Goal: Transaction & Acquisition: Download file/media

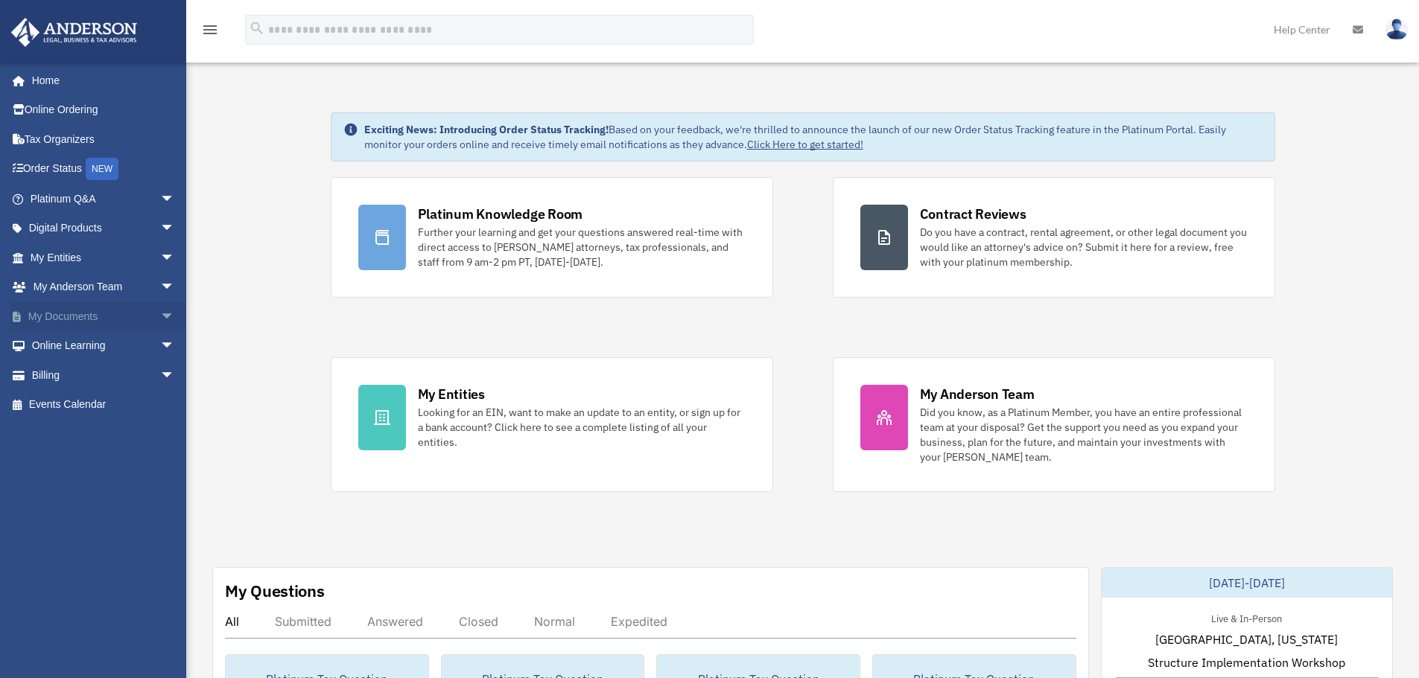
click at [160, 311] on span "arrow_drop_down" at bounding box center [175, 317] width 30 height 31
click at [59, 348] on link "Box" at bounding box center [109, 346] width 177 height 30
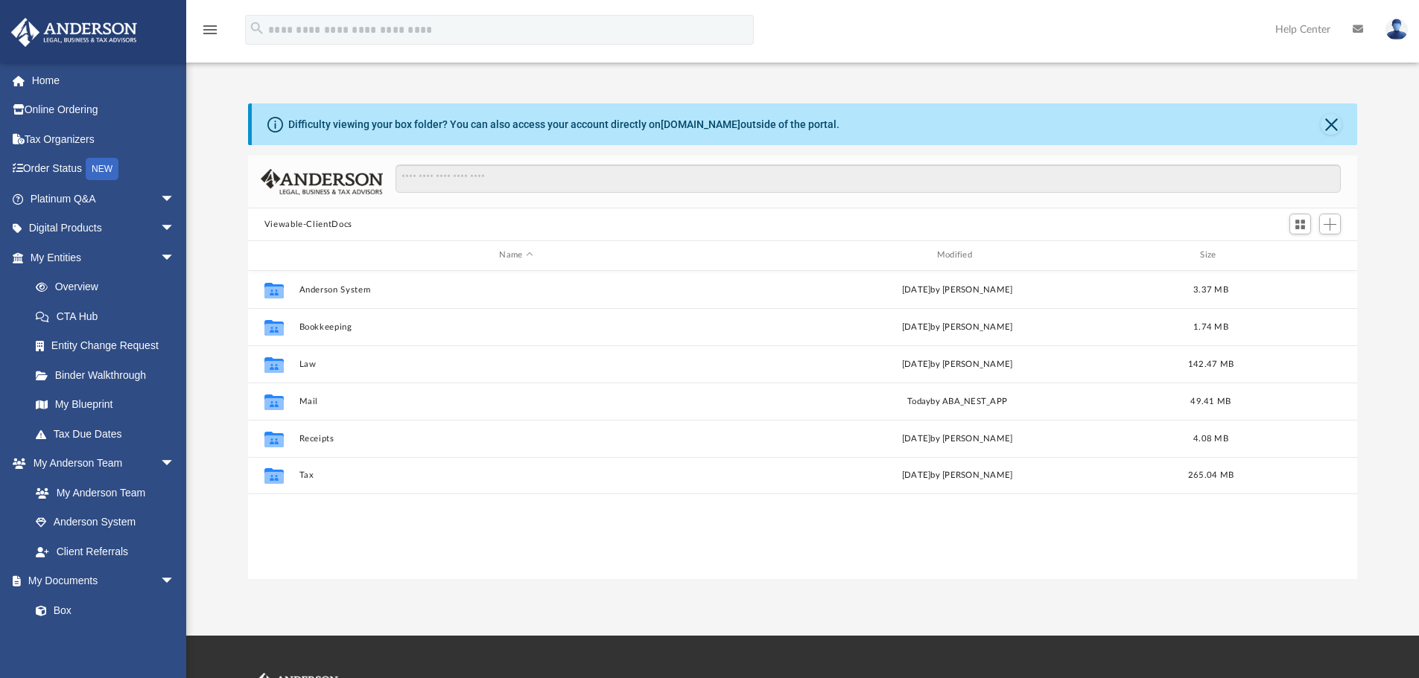
scroll to position [328, 1098]
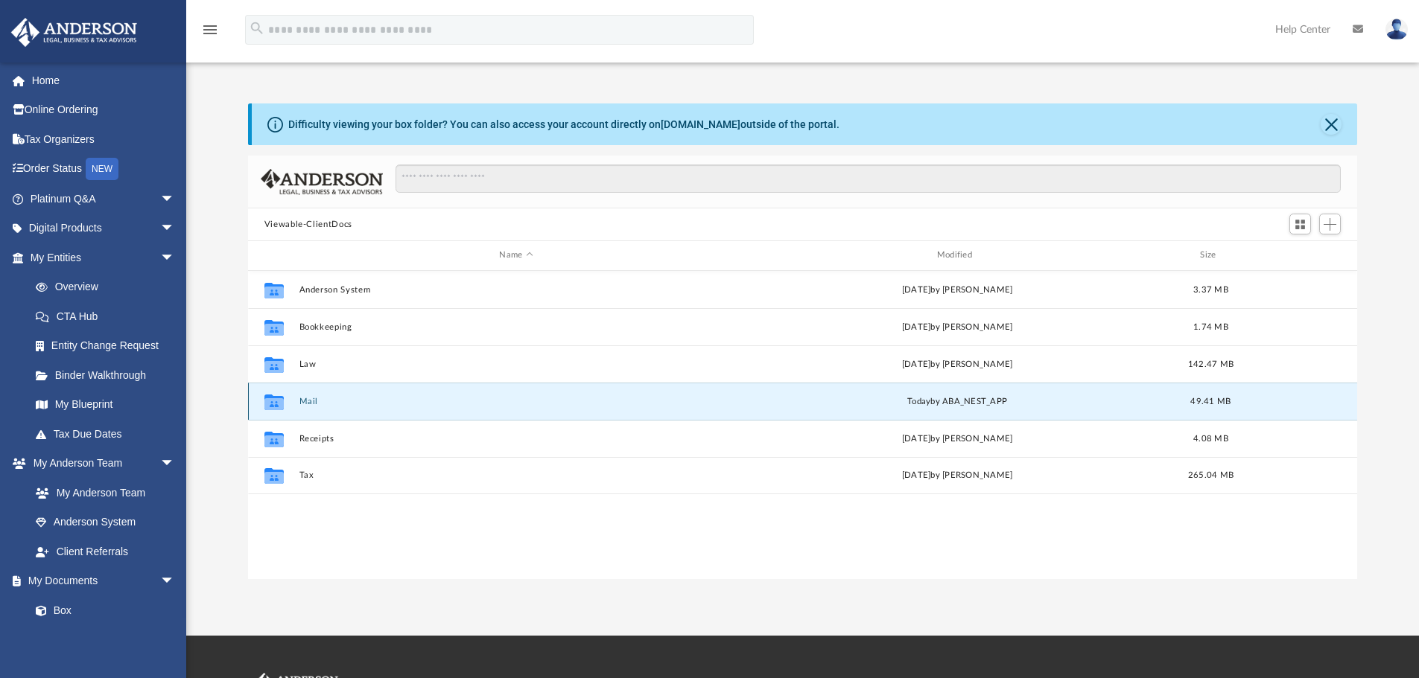
click at [309, 405] on button "Mail" at bounding box center [516, 402] width 434 height 10
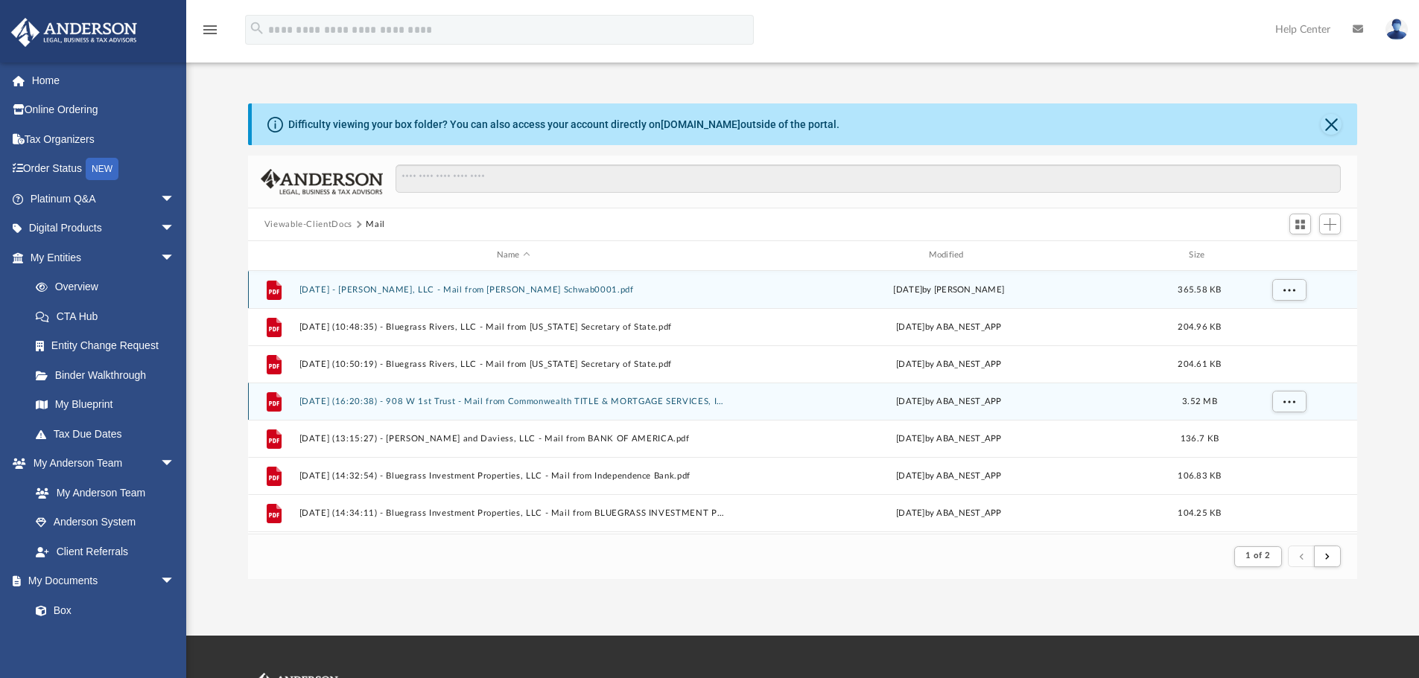
scroll to position [282, 1098]
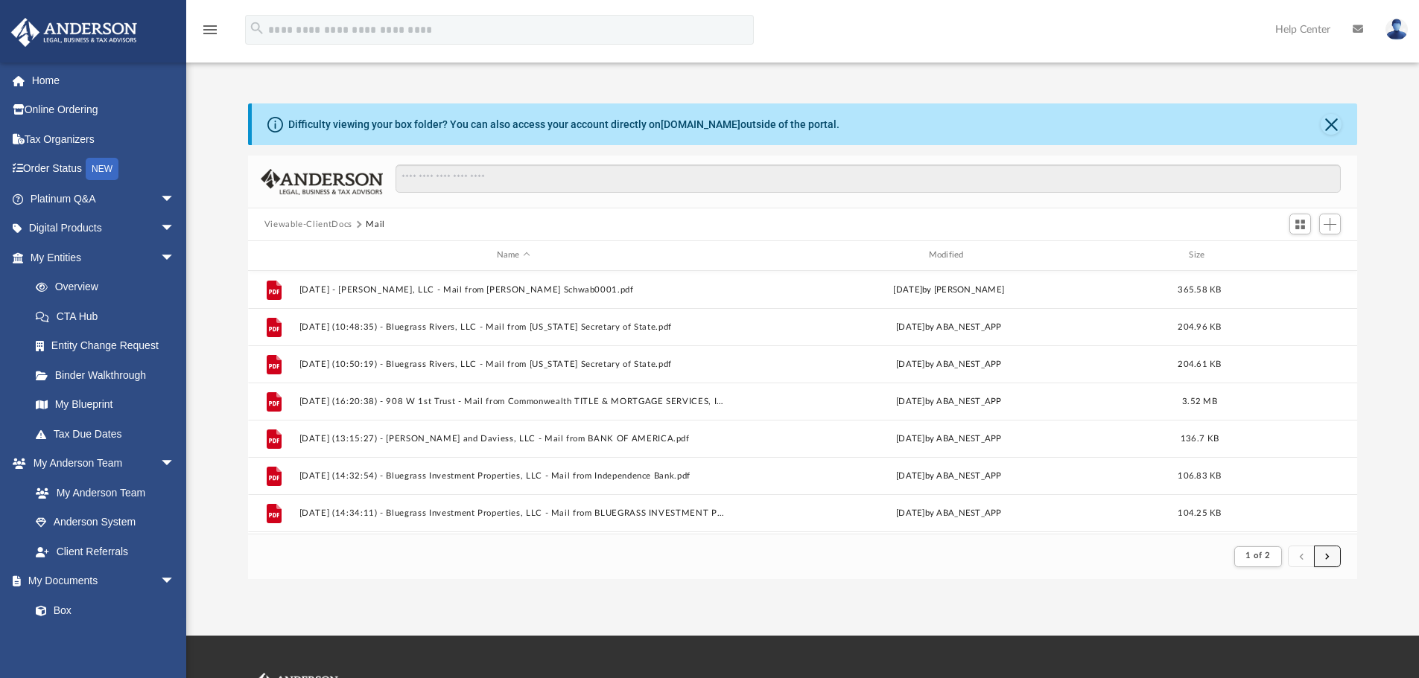
click at [1331, 560] on button "submit" at bounding box center [1327, 557] width 27 height 22
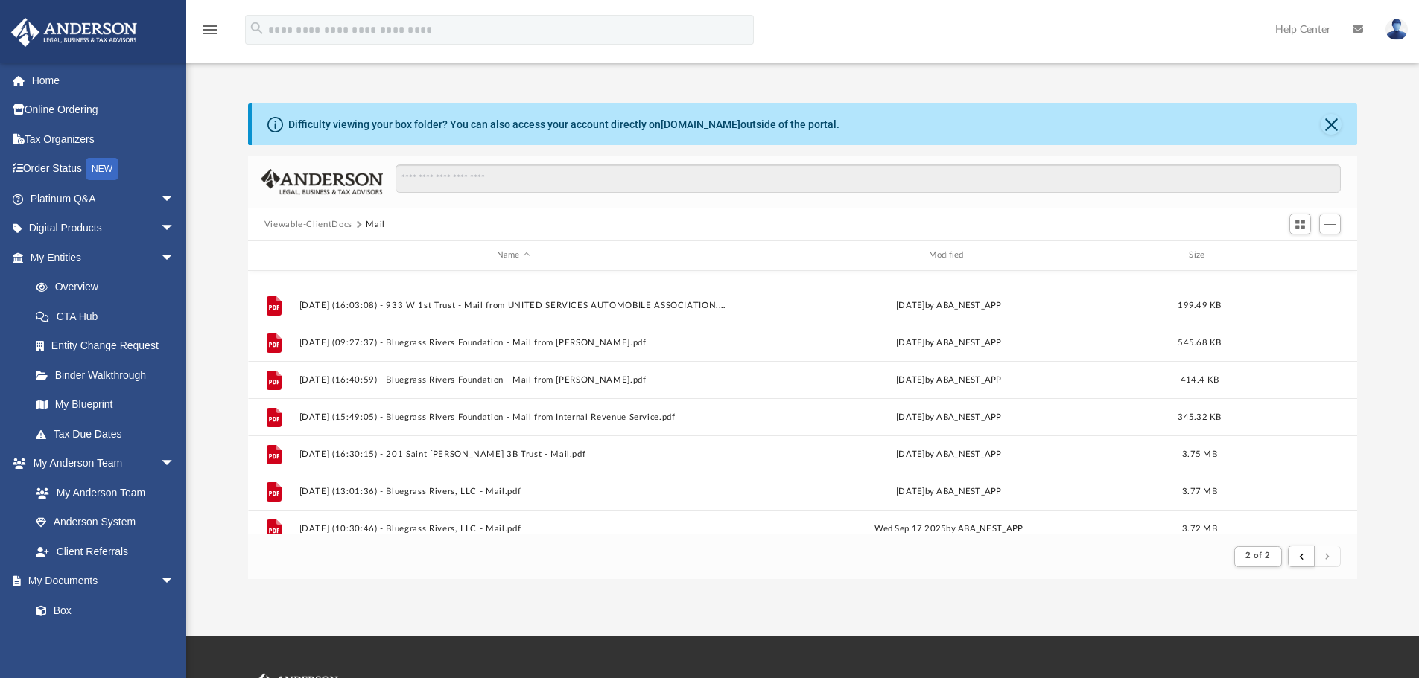
scroll to position [221, 0]
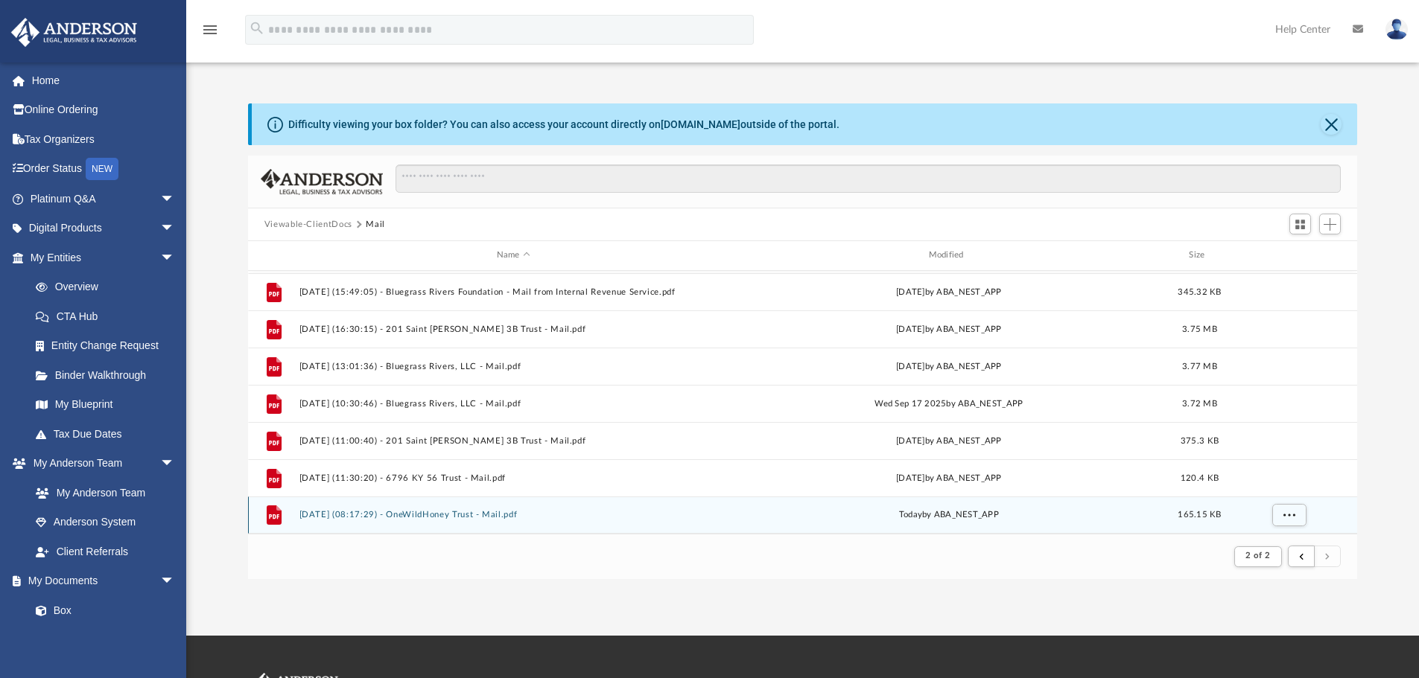
click at [428, 514] on button "2025.10.08 (08:17:29) - OneWildHoney Trust - Mail.pdf" at bounding box center [513, 515] width 429 height 10
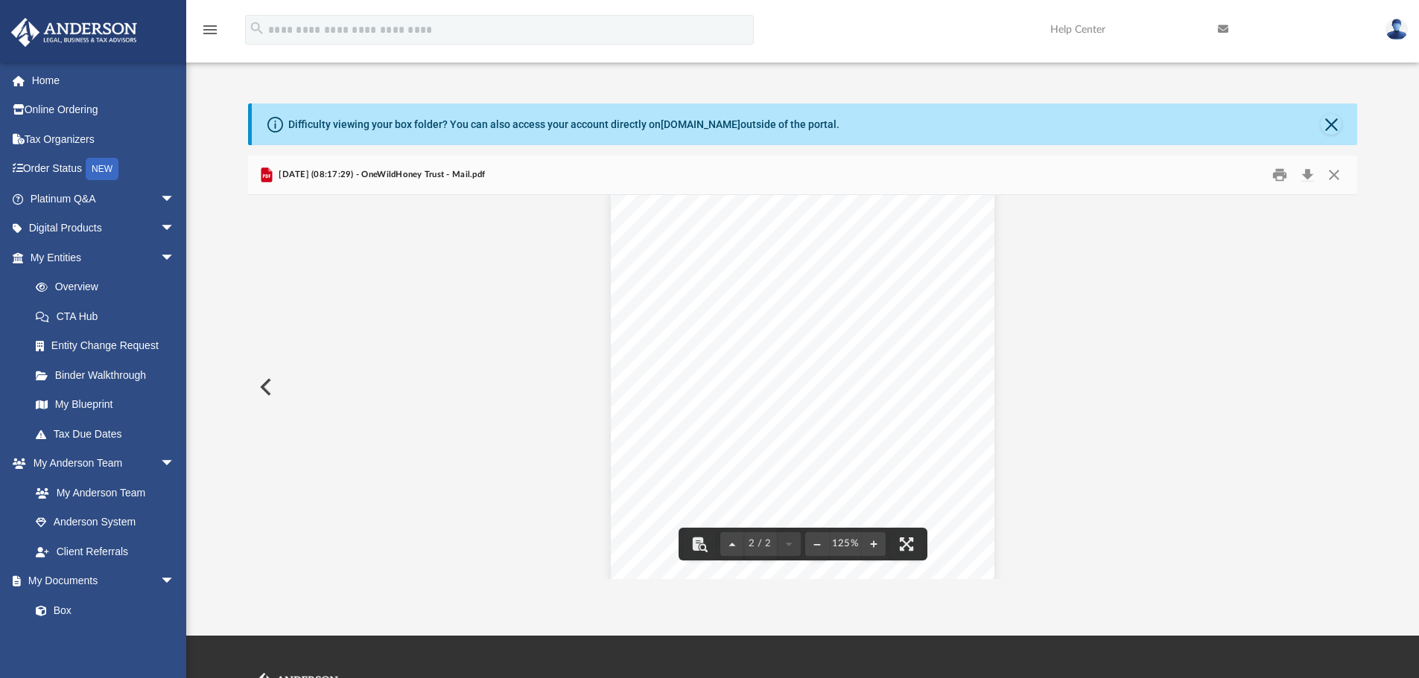
scroll to position [635, 0]
click at [1126, 286] on div "Document Viewer" at bounding box center [803, 70] width 1110 height 1019
click at [953, 477] on div "Page 2" at bounding box center [802, 324] width 383 height 487
click at [882, 538] on button "File preview" at bounding box center [874, 544] width 24 height 33
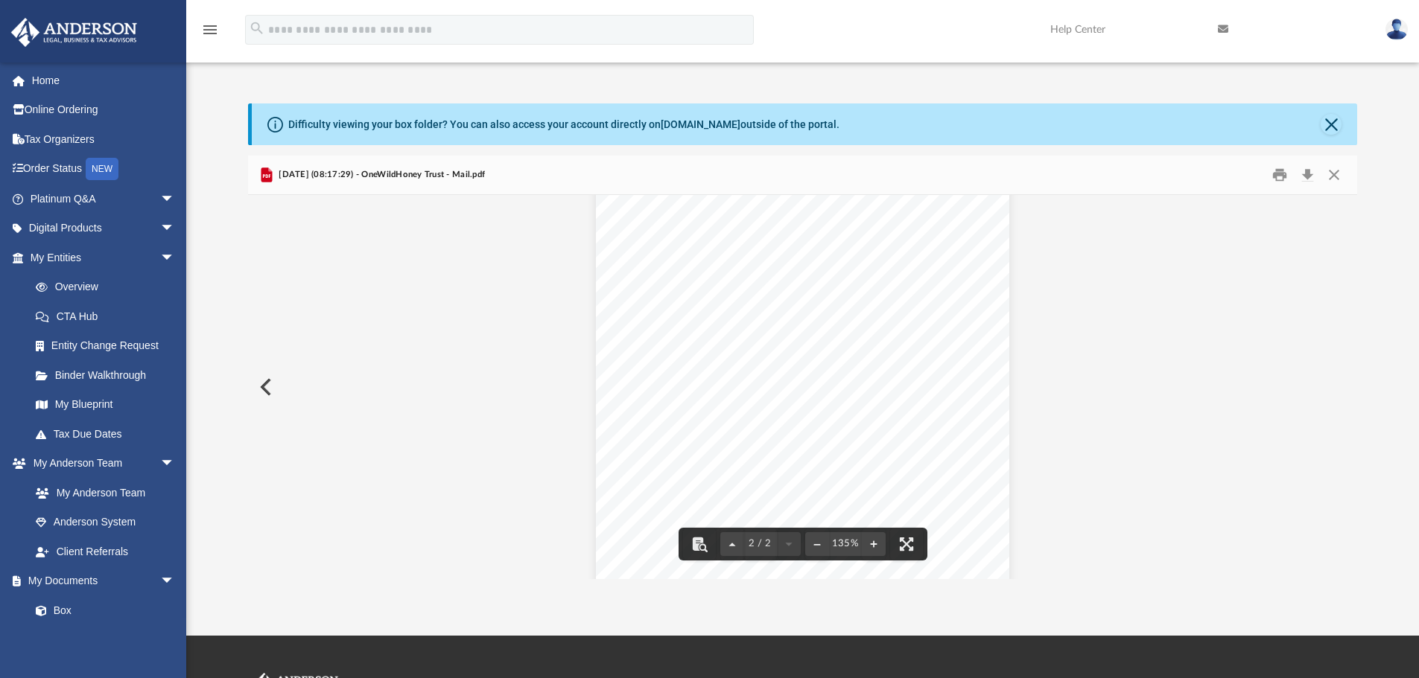
drag, startPoint x: 935, startPoint y: 459, endPoint x: 963, endPoint y: 409, distance: 57.4
click at [963, 409] on div "Page 2" at bounding box center [803, 334] width 414 height 526
click at [699, 398] on div "Page 2" at bounding box center [803, 334] width 414 height 526
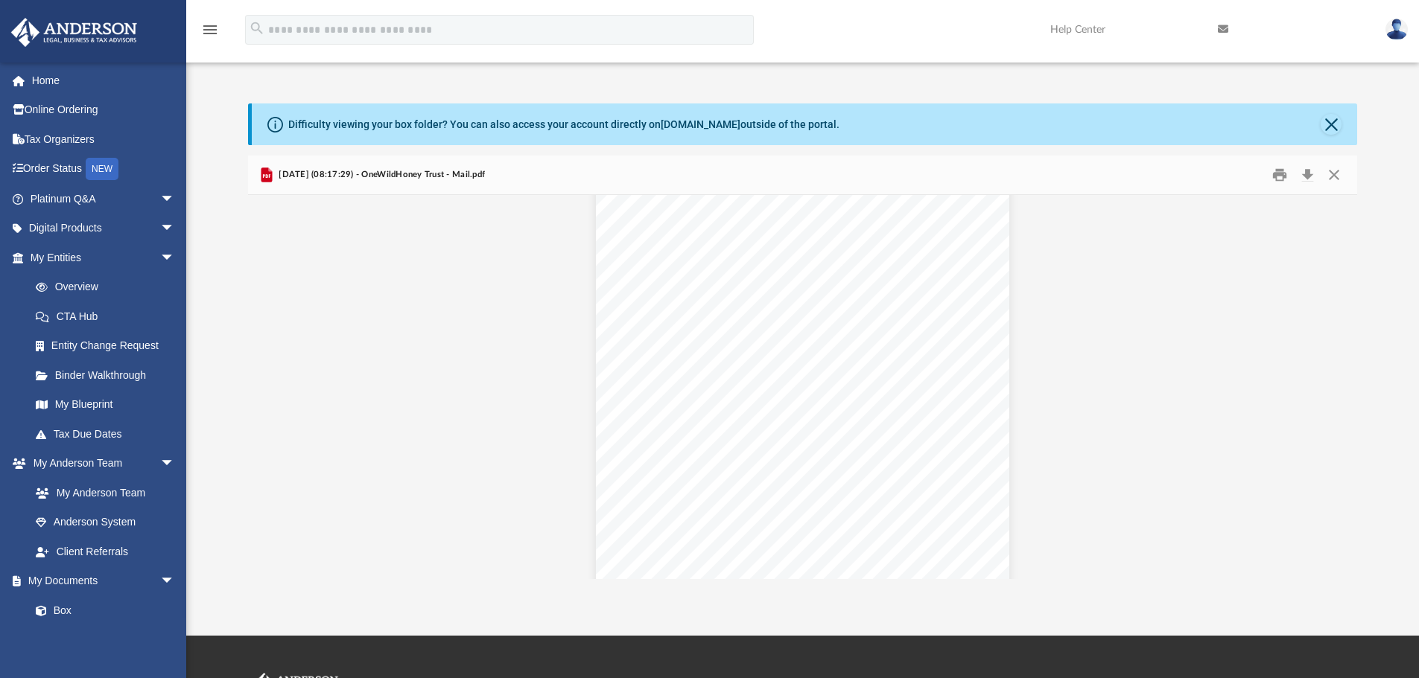
scroll to position [0, 0]
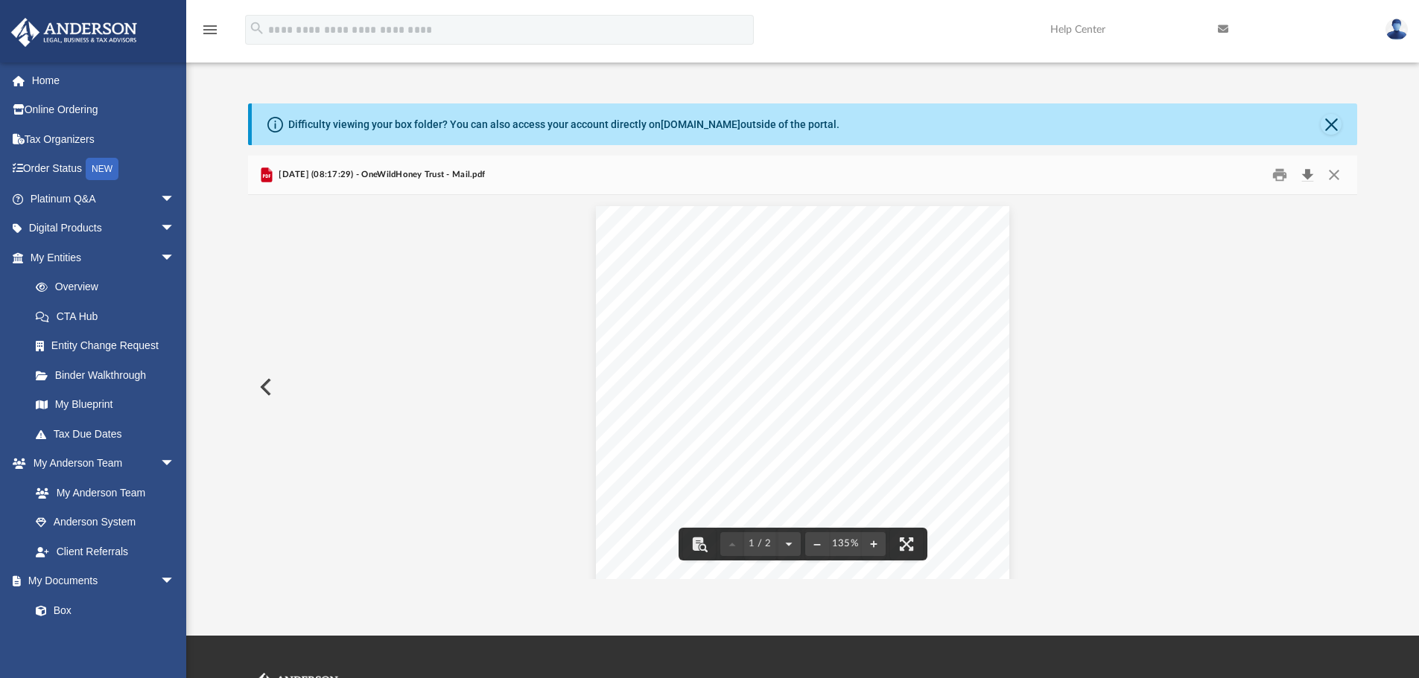
click at [1312, 176] on button "Download" at bounding box center [1307, 175] width 27 height 23
